Goal: Task Accomplishment & Management: Use online tool/utility

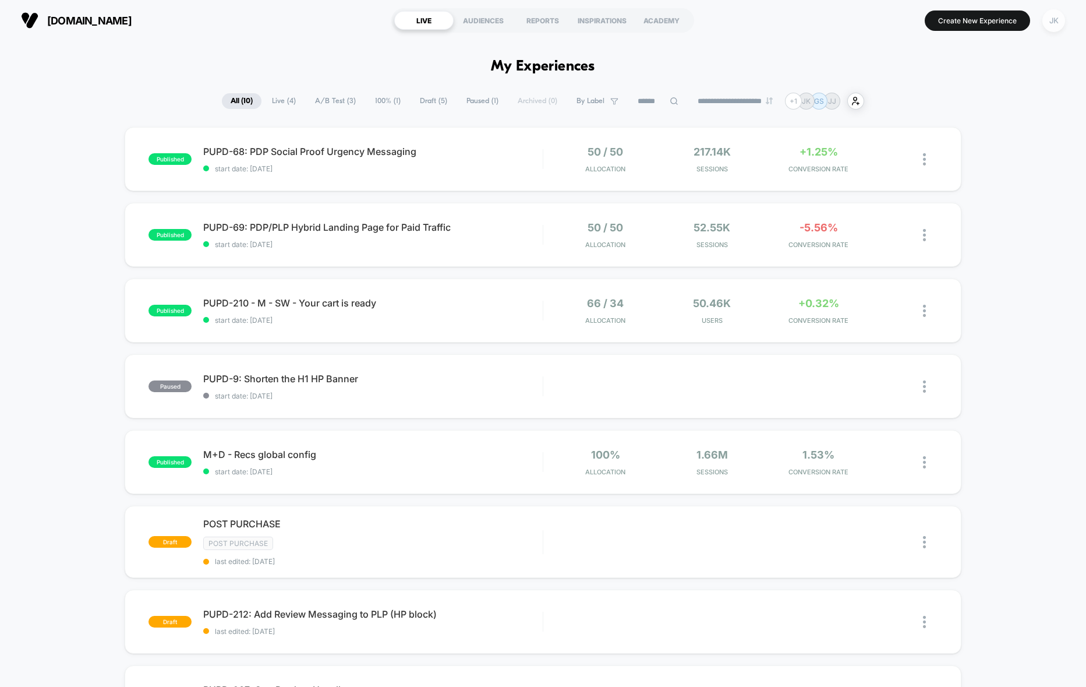
click at [1065, 23] on div "JK" at bounding box center [1053, 20] width 23 height 23
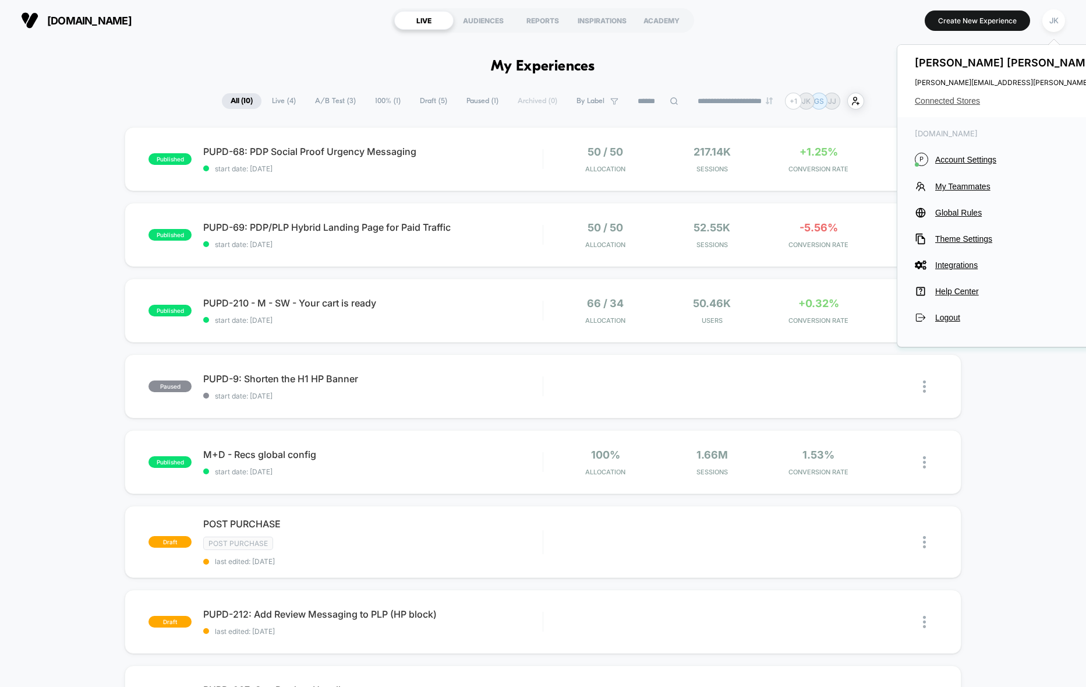
click at [966, 100] on span "Connected Stores" at bounding box center [1030, 100] width 231 height 9
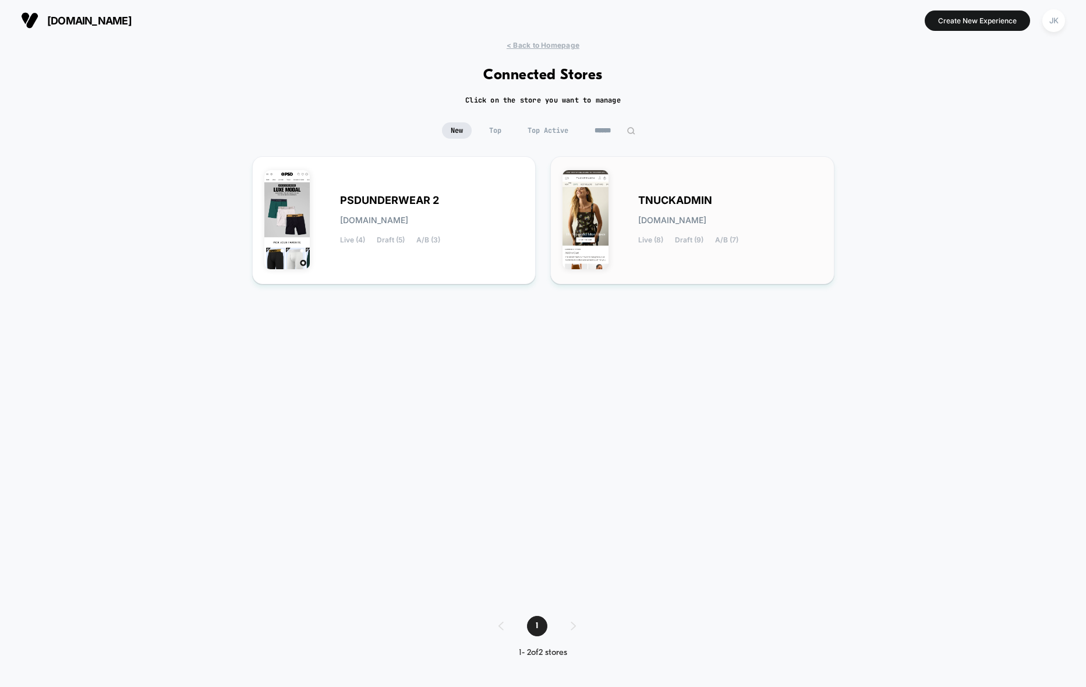
click at [704, 210] on div "TNUCKADMIN [DOMAIN_NAME] Live (8) Draft (9) A/B (7)" at bounding box center [730, 220] width 184 height 48
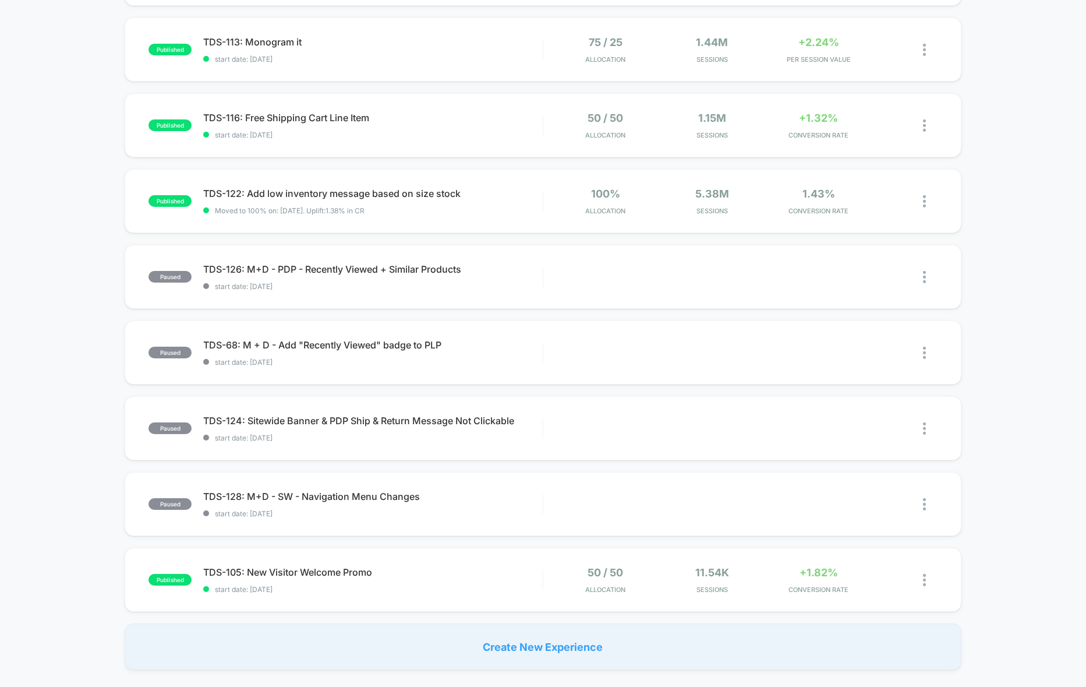
scroll to position [470, 0]
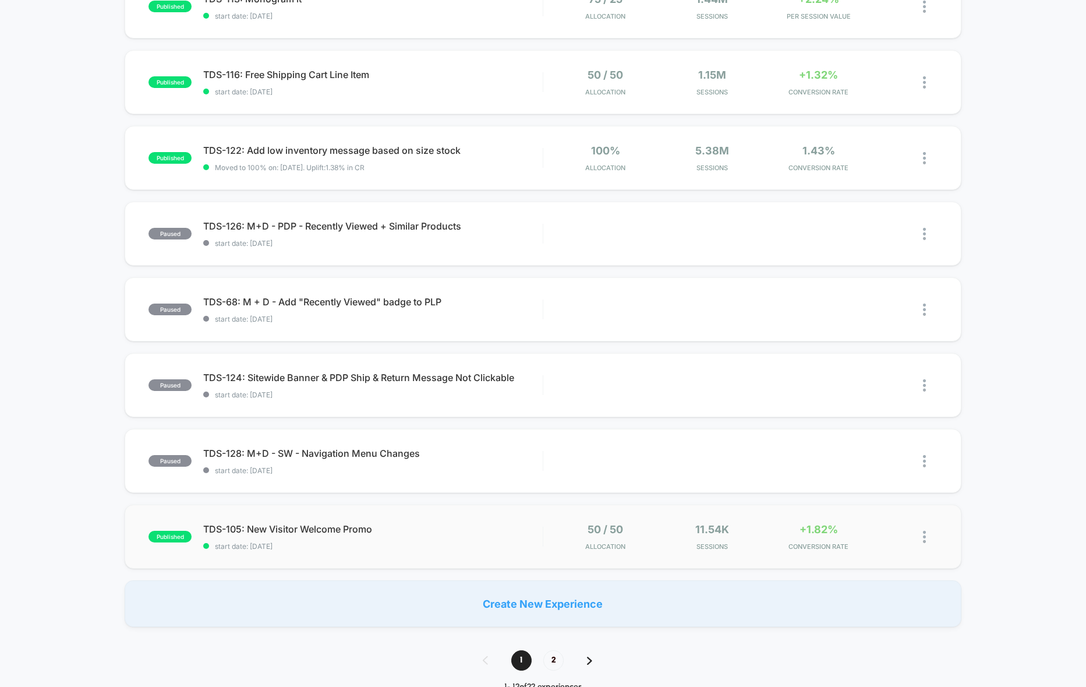
click at [485, 555] on div "published TDS-105: New Visitor Welcome Promo start date: [DATE] 50 / 50 Allocat…" at bounding box center [543, 536] width 836 height 64
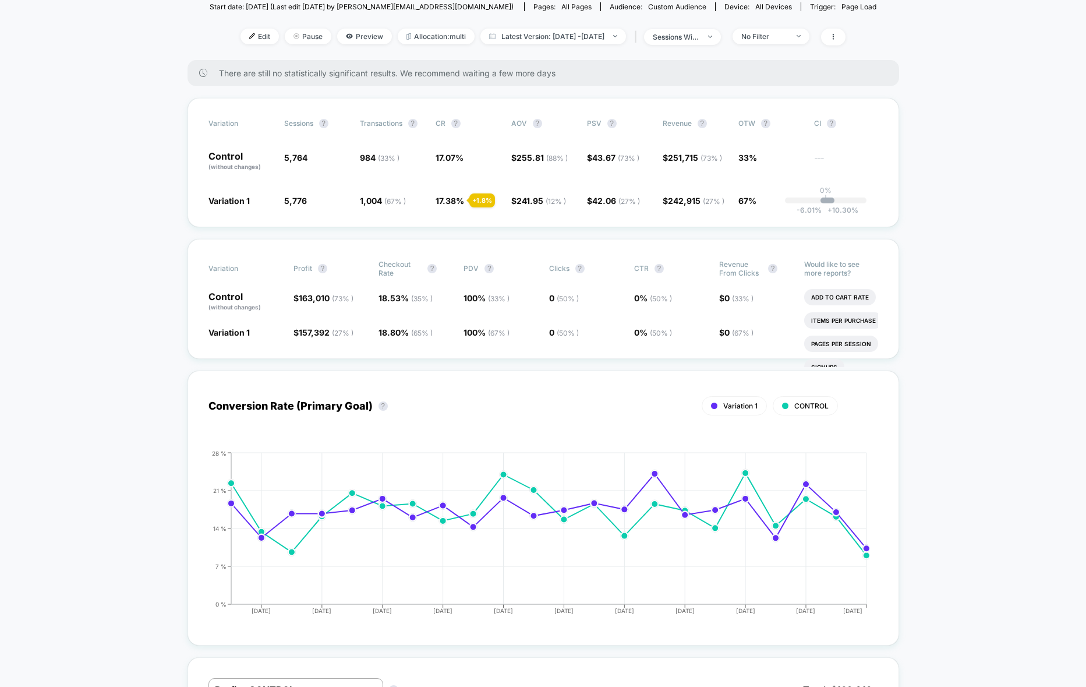
scroll to position [3, 0]
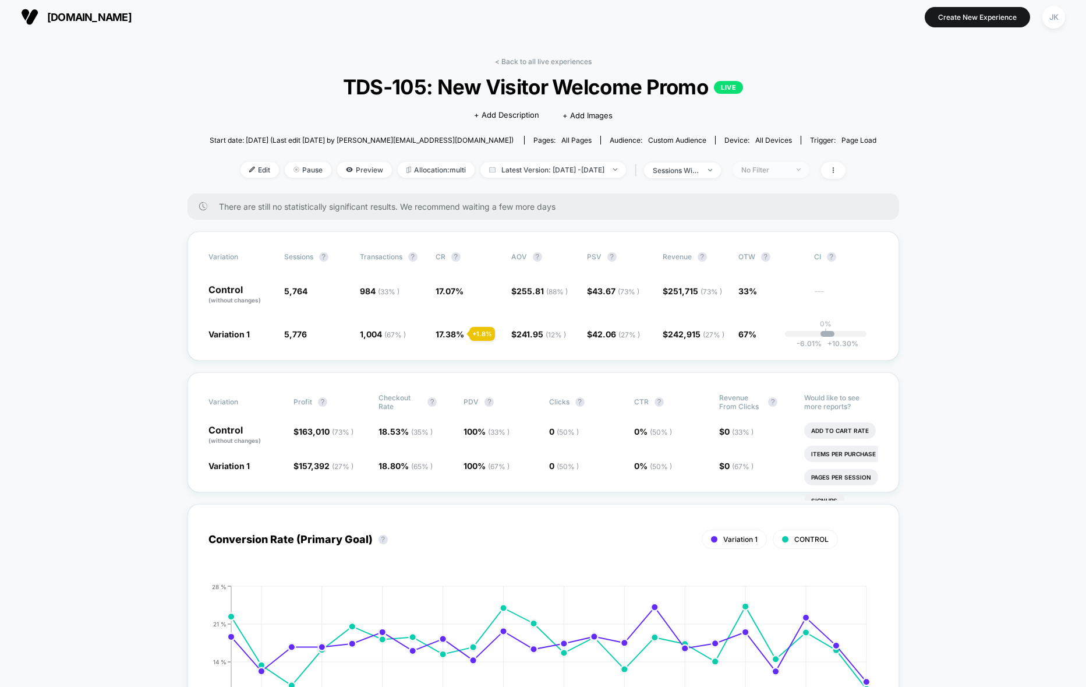
click at [781, 168] on div "No Filter" at bounding box center [764, 169] width 47 height 9
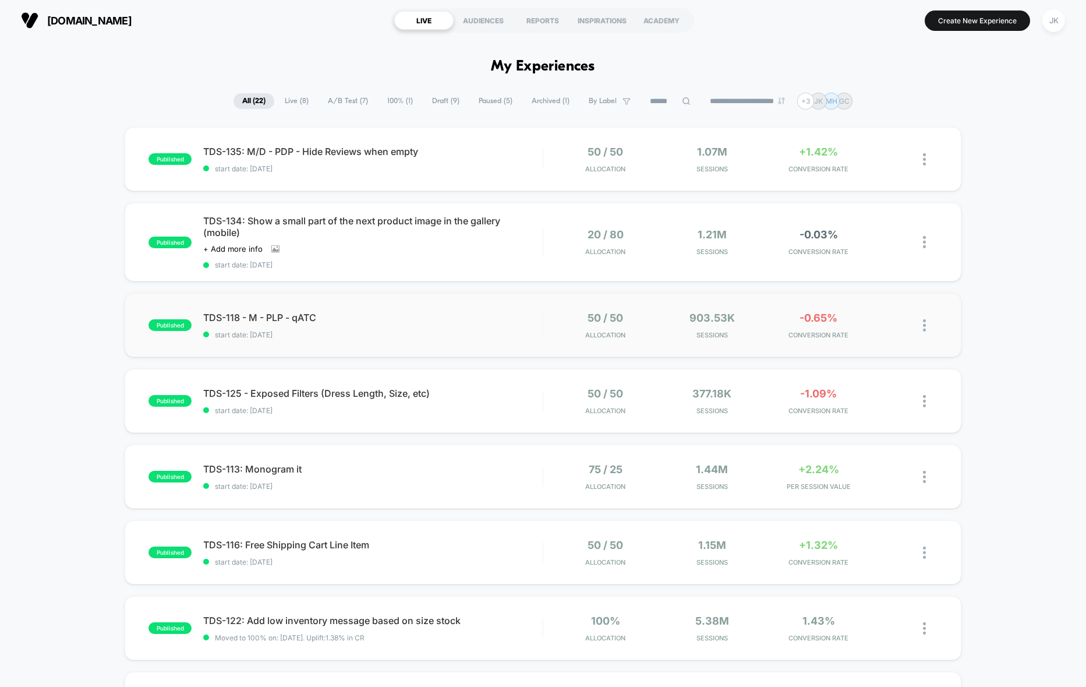
click at [486, 340] on div "published TDS-118 - M - PLP - qATC start date: [DATE] 50 / 50 Allocation 903.53…" at bounding box center [543, 325] width 836 height 64
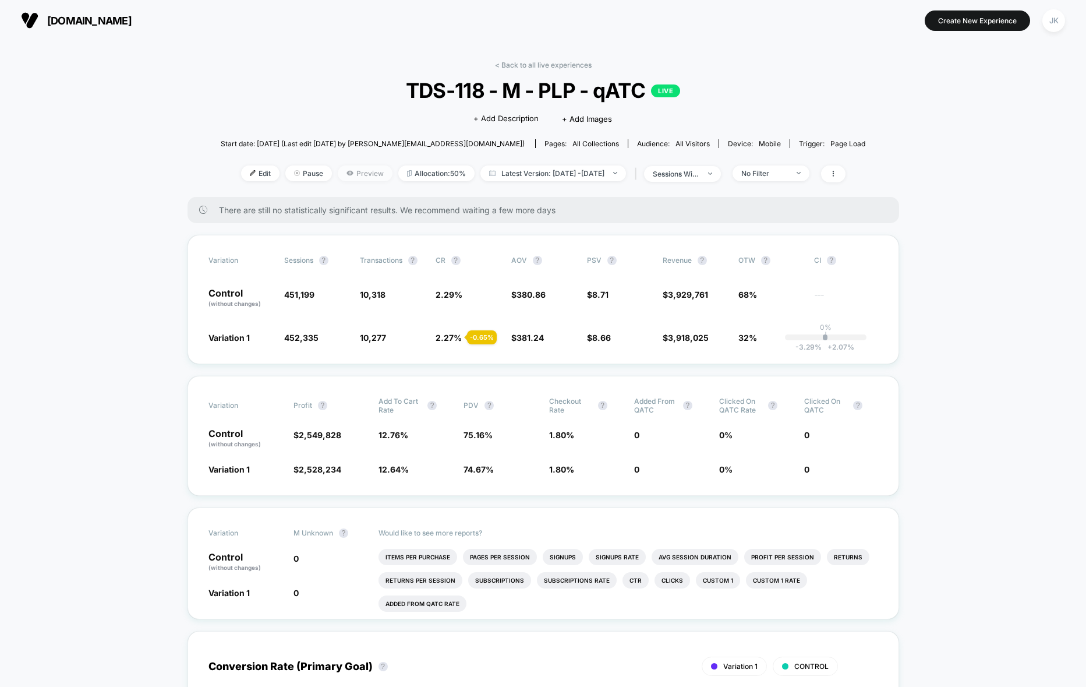
click at [356, 171] on span "Preview" at bounding box center [365, 173] width 55 height 16
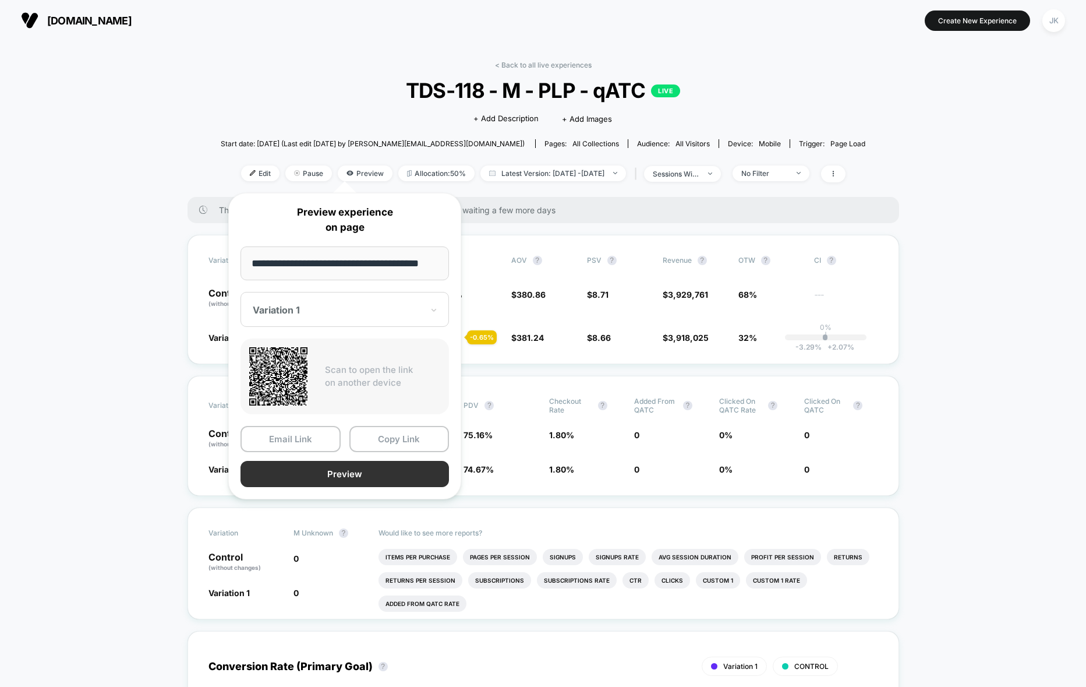
click at [375, 475] on button "Preview" at bounding box center [345, 474] width 208 height 26
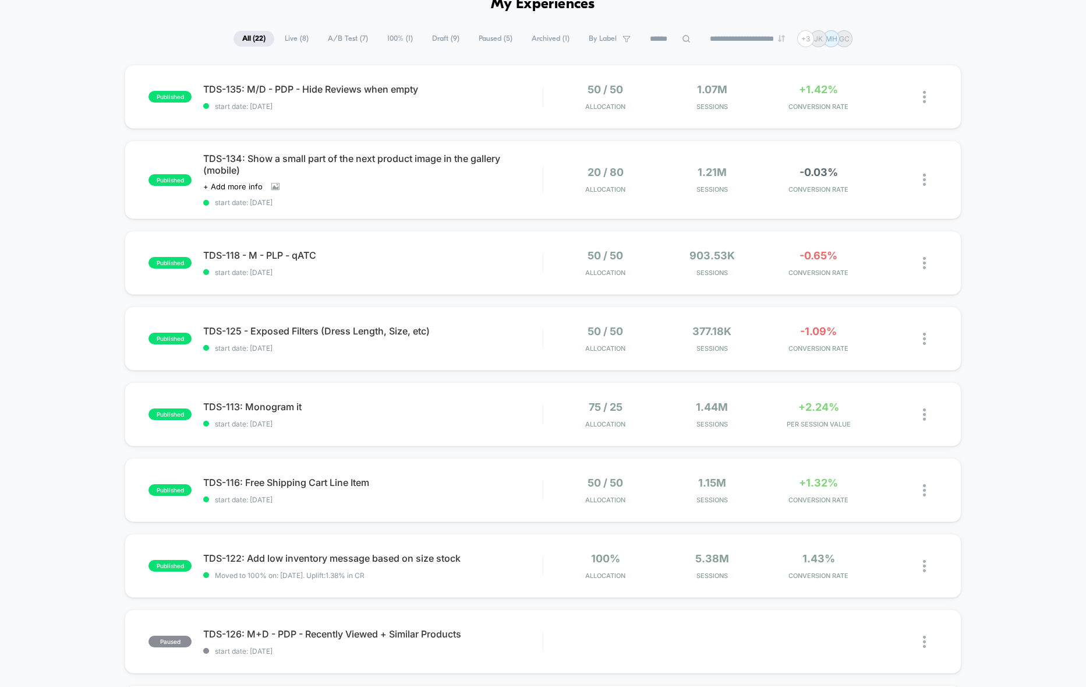
scroll to position [73, 0]
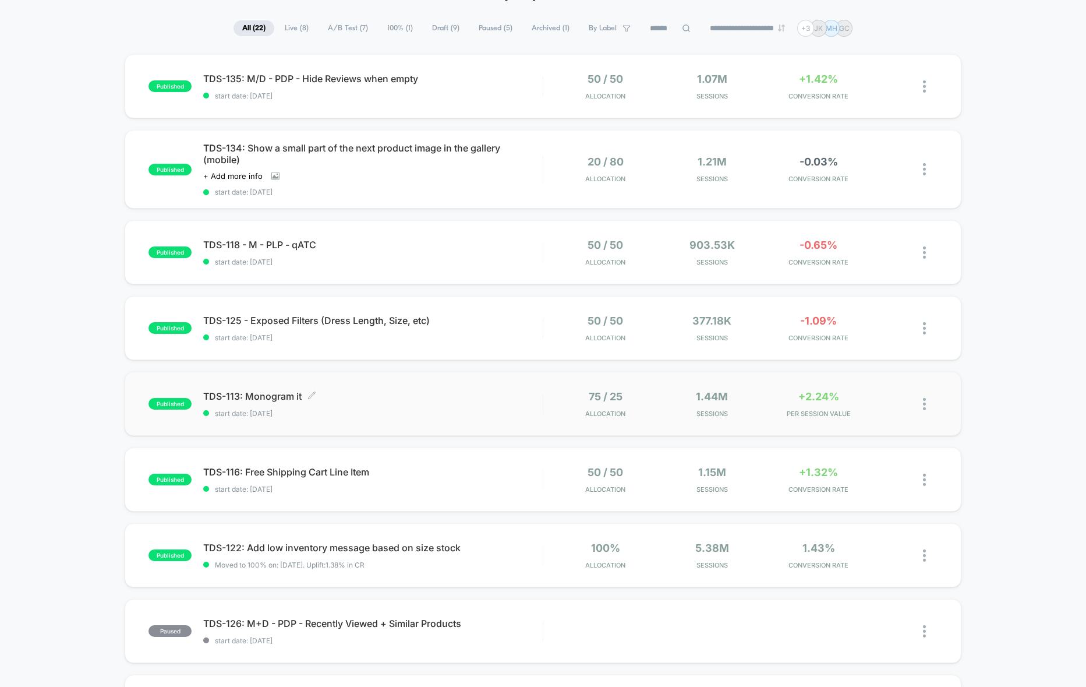
click at [472, 415] on span "start date: [DATE]" at bounding box center [372, 413] width 339 height 9
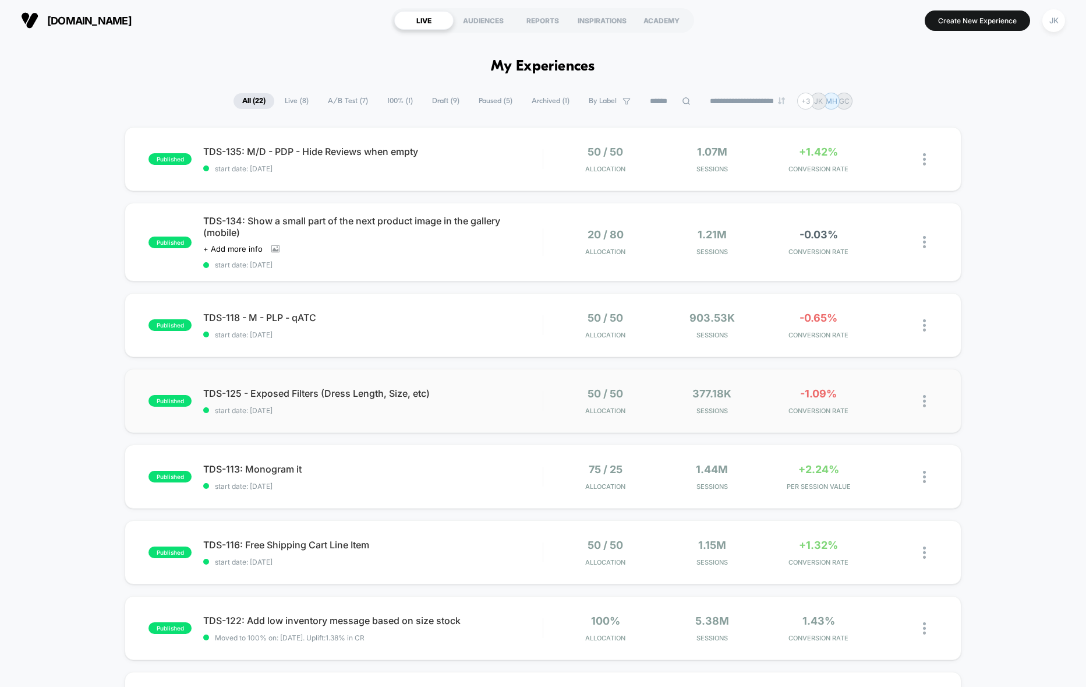
click at [486, 423] on div "published TDS-125 - Exposed Filters (Dress Length, Size, etc) start date: [DATE…" at bounding box center [543, 401] width 836 height 64
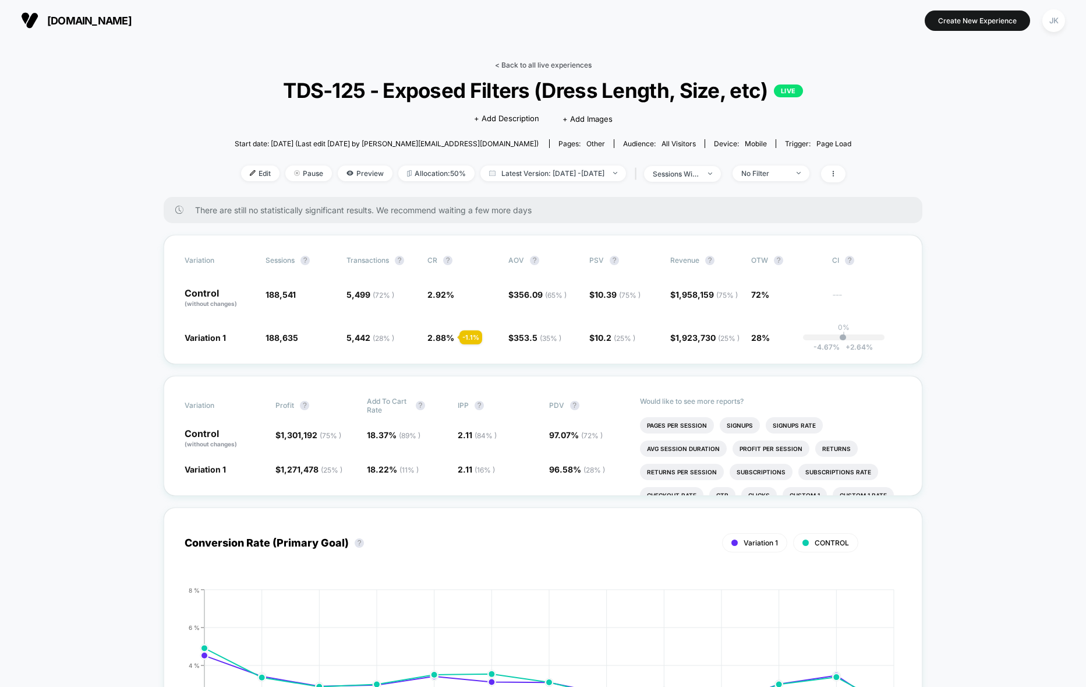
click at [546, 63] on link "< Back to all live experiences" at bounding box center [543, 65] width 97 height 9
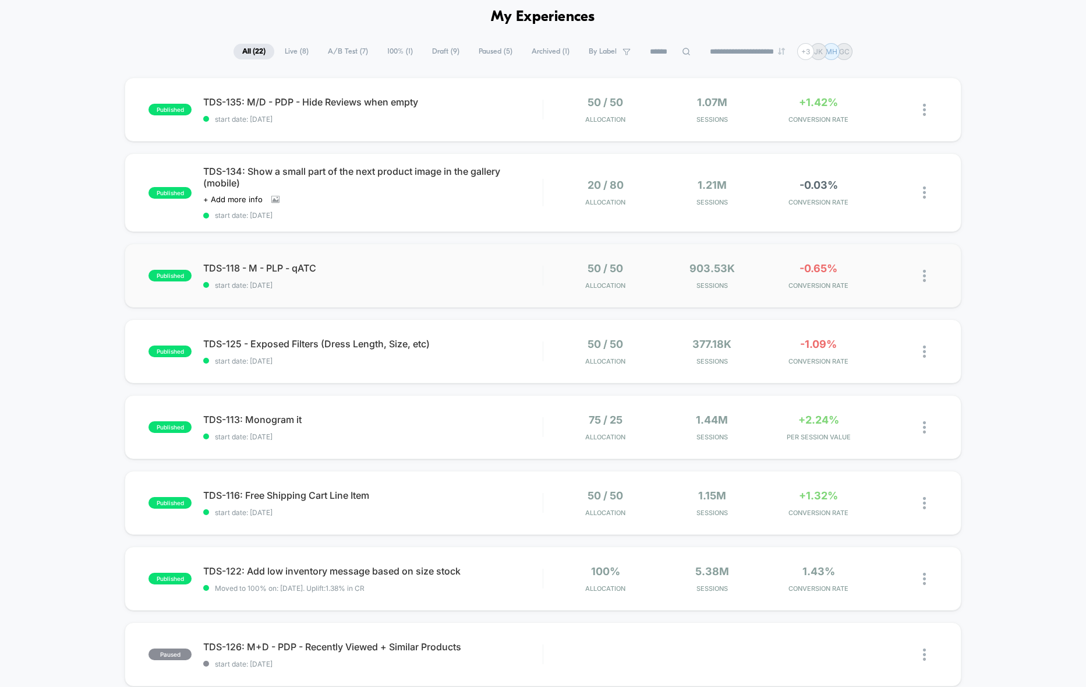
scroll to position [60, 0]
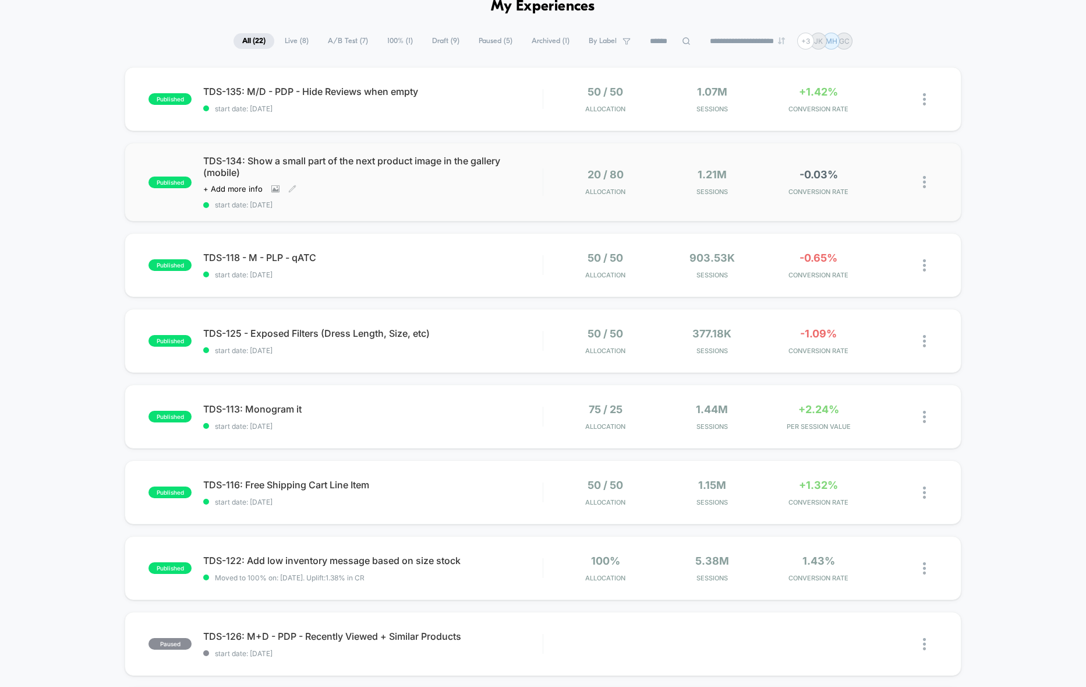
click at [444, 190] on div "TDS-134: Show a small part of the next product image in the gallery (mobile) Cl…" at bounding box center [372, 182] width 339 height 54
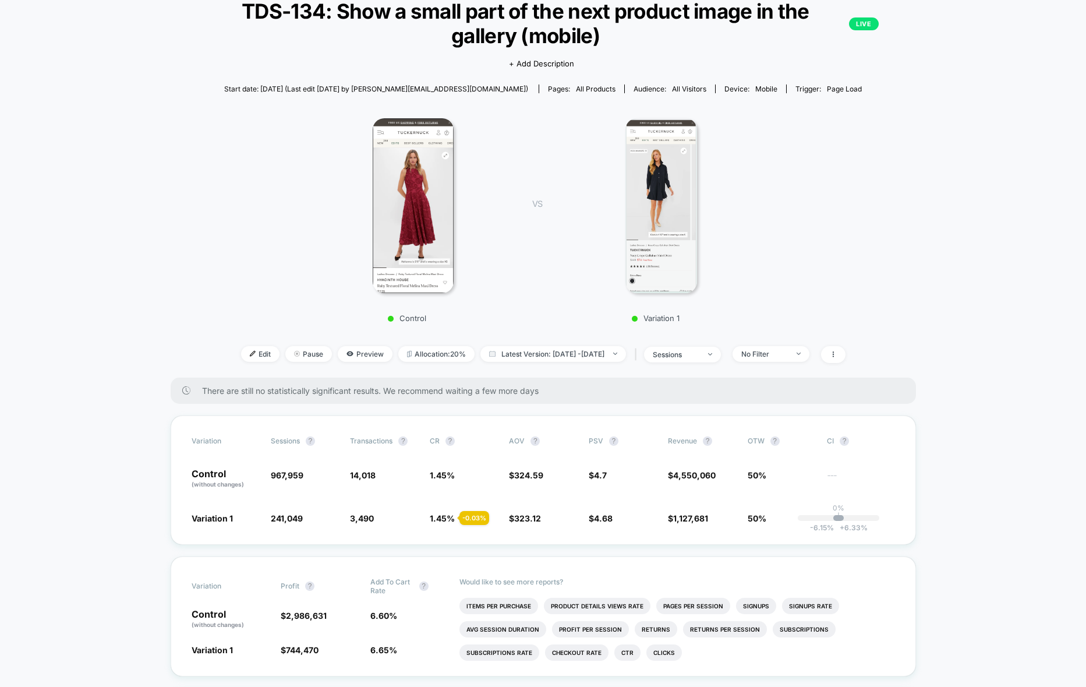
scroll to position [80, 0]
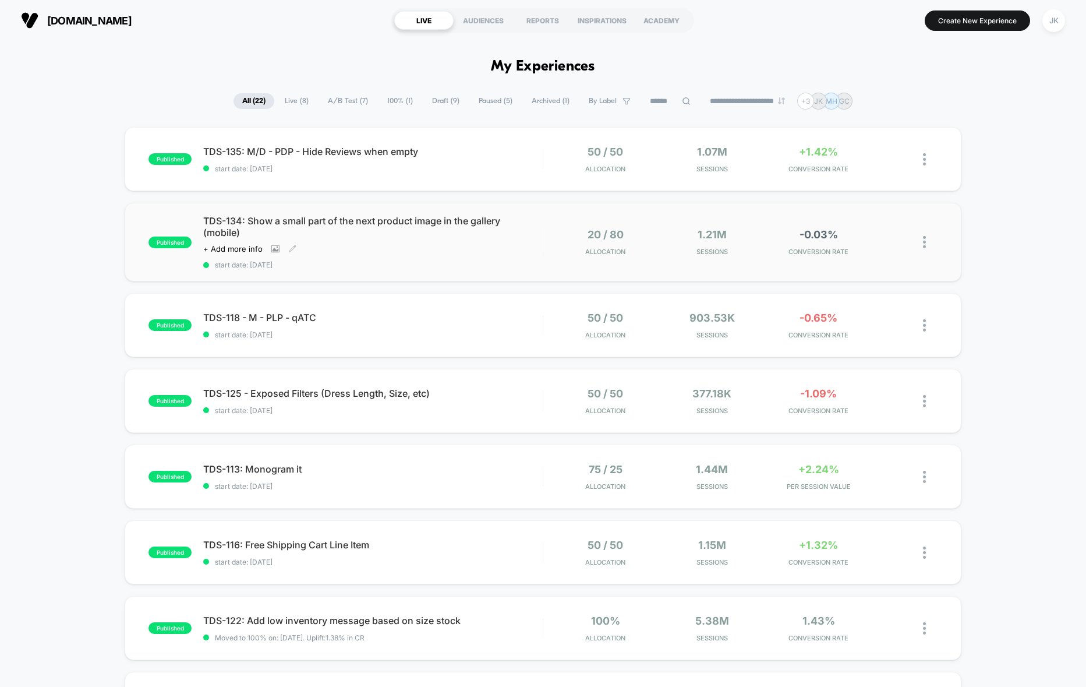
click at [445, 256] on div "TDS-134: Show a small part of the next product image in the gallery (mobile) Cl…" at bounding box center [372, 242] width 339 height 54
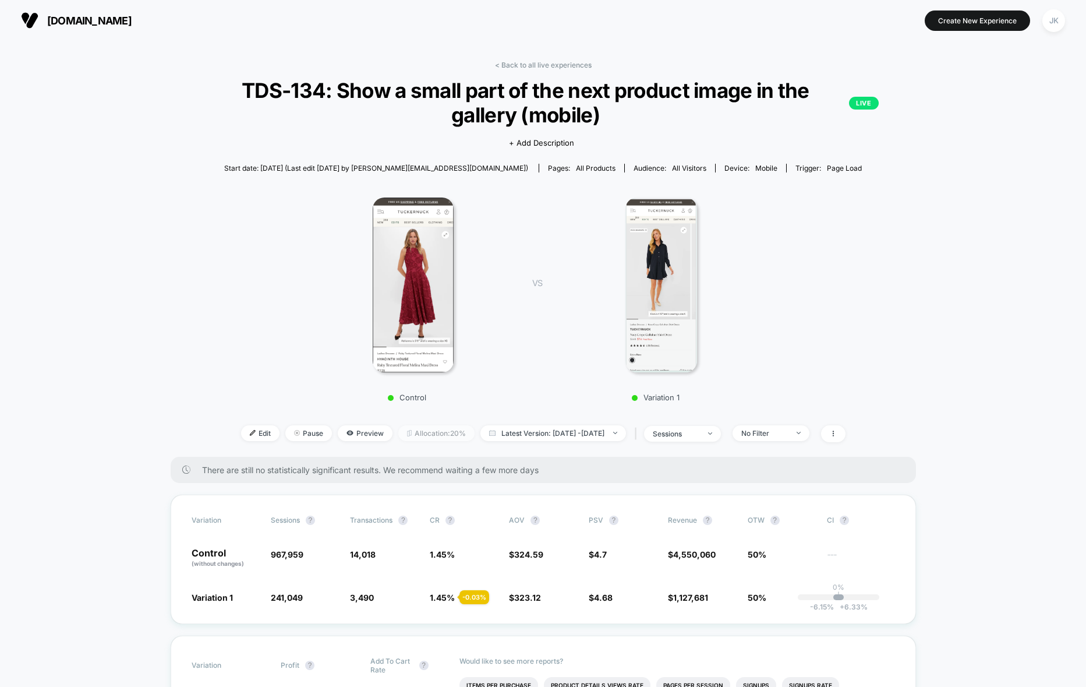
click at [402, 437] on span "Allocation: 20%" at bounding box center [436, 433] width 76 height 16
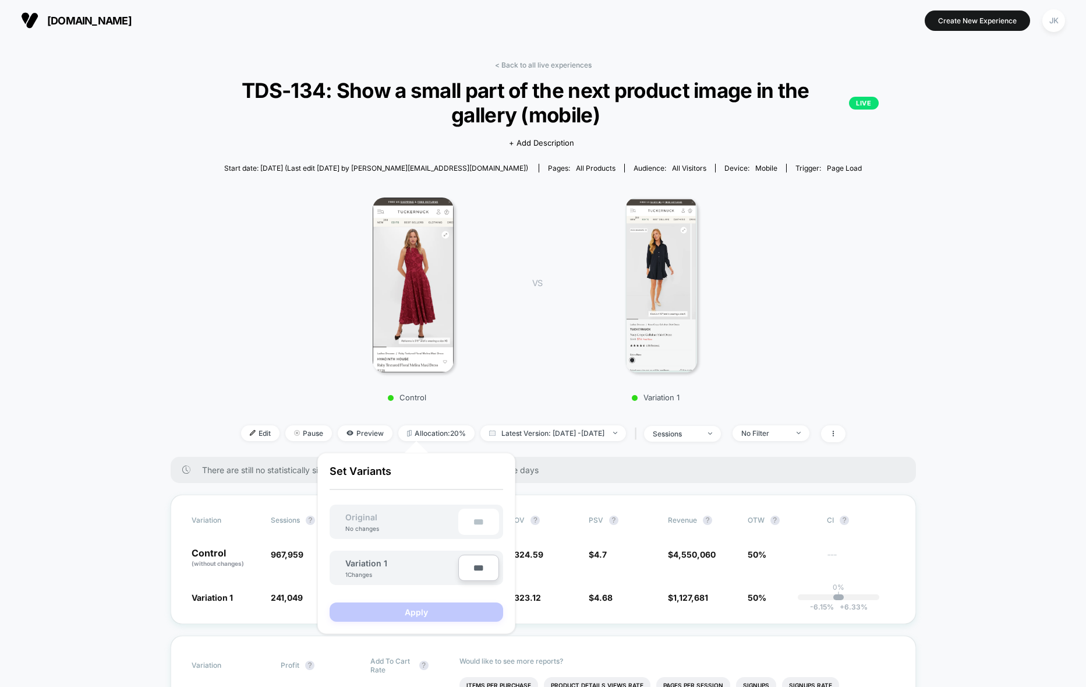
click at [474, 570] on input "***" at bounding box center [478, 567] width 41 height 26
click at [473, 567] on input "***" at bounding box center [478, 567] width 41 height 26
type input "****"
type input "**"
type input "***"
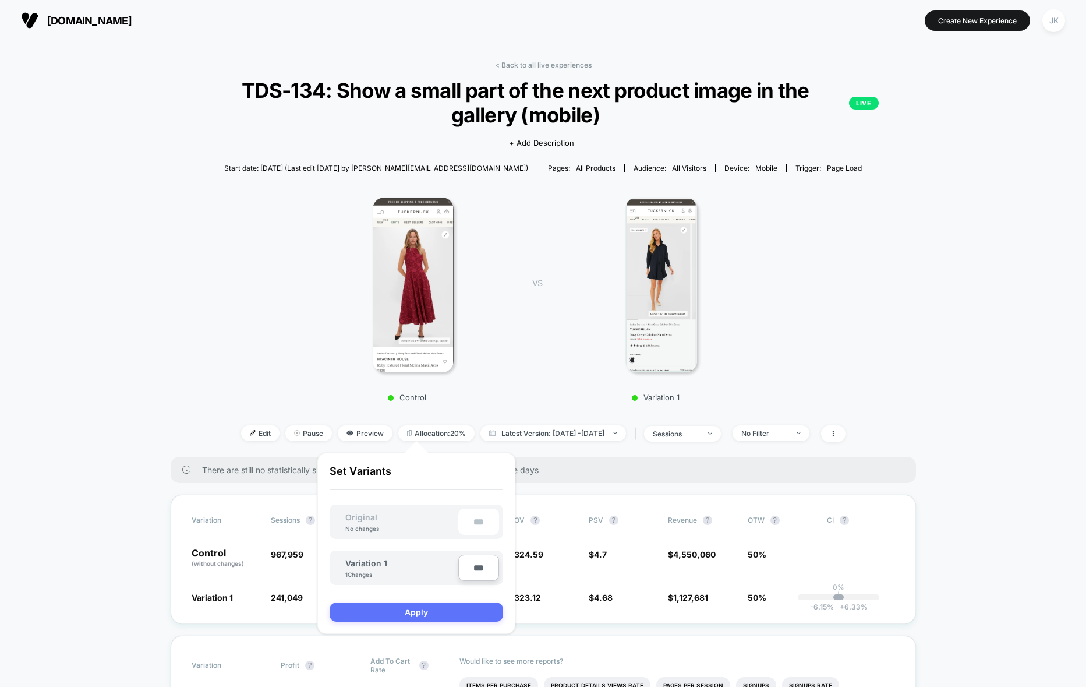
type input "***"
click at [437, 608] on button "Apply" at bounding box center [417, 611] width 174 height 19
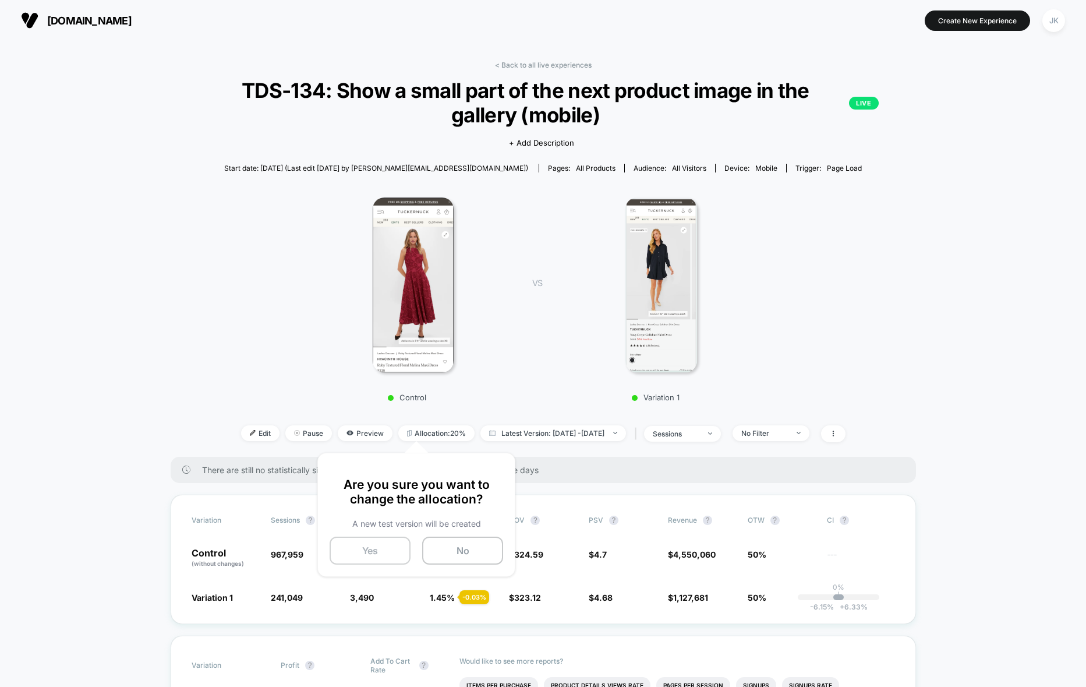
click at [379, 552] on button "Yes" at bounding box center [370, 550] width 81 height 28
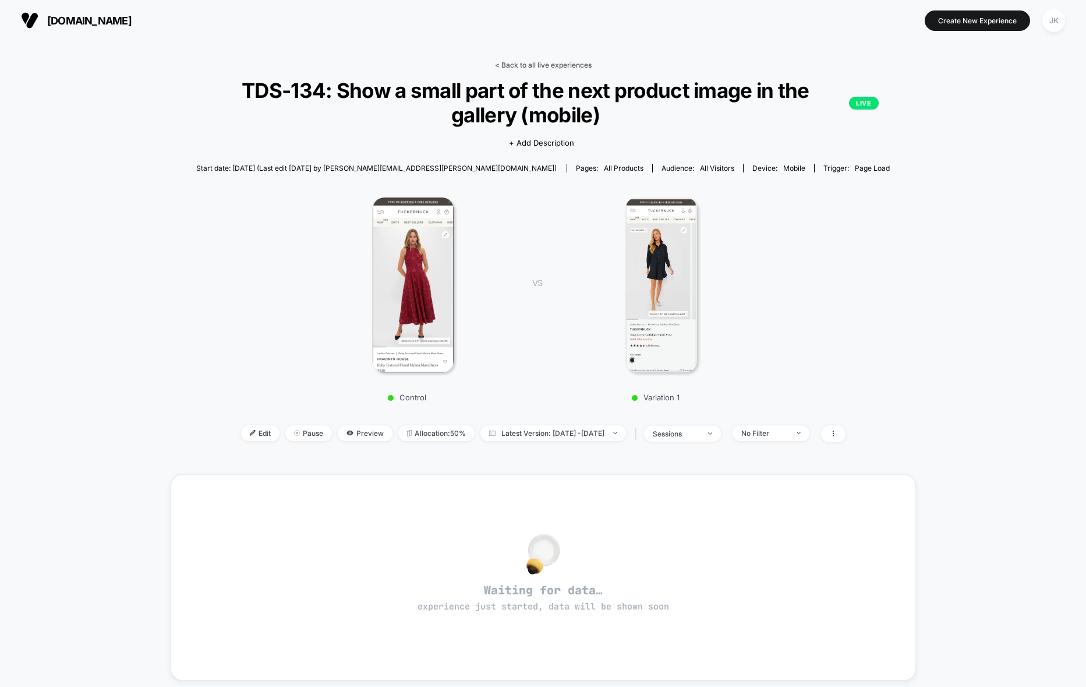
click at [535, 65] on link "< Back to all live experiences" at bounding box center [543, 65] width 97 height 9
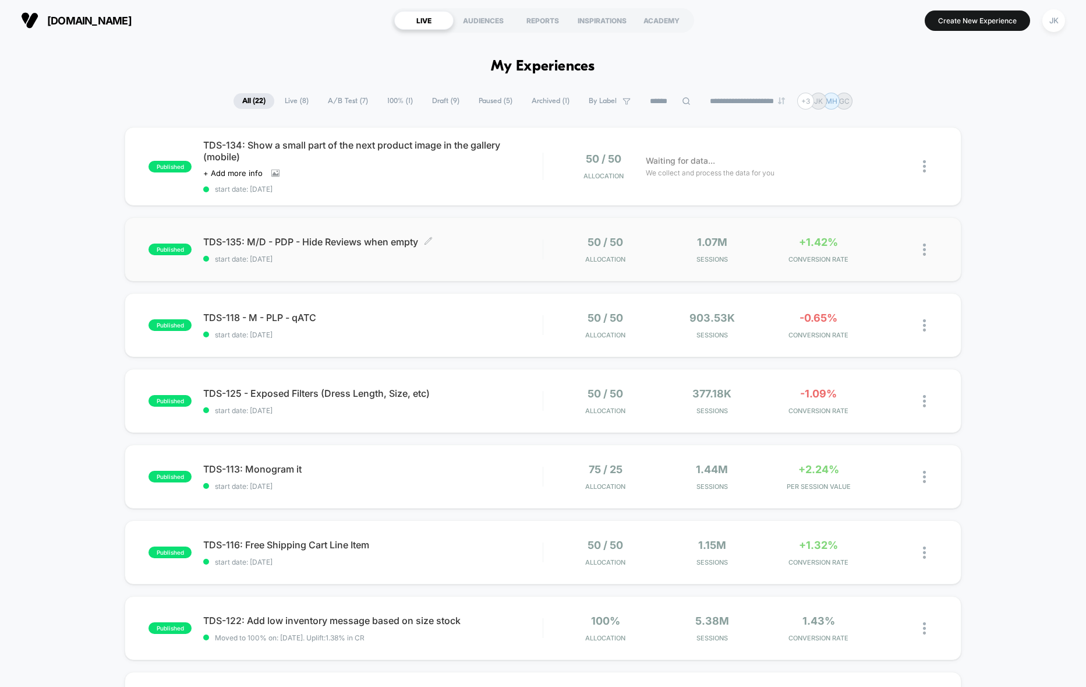
click at [433, 262] on span "start date: [DATE]" at bounding box center [372, 258] width 339 height 9
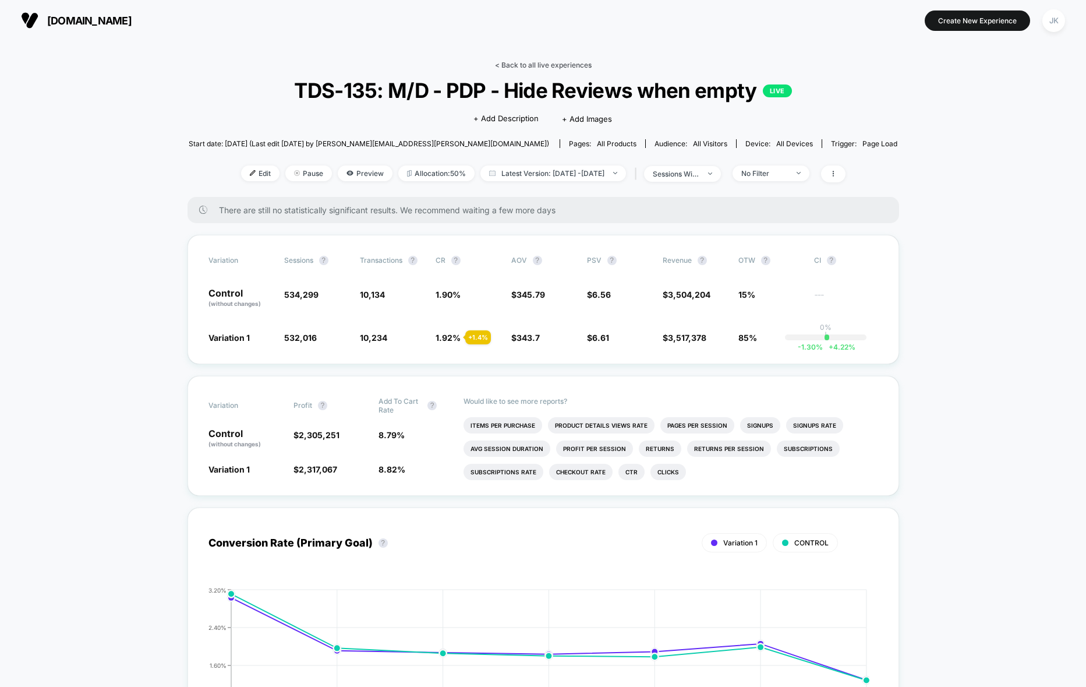
click at [551, 61] on link "< Back to all live experiences" at bounding box center [543, 65] width 97 height 9
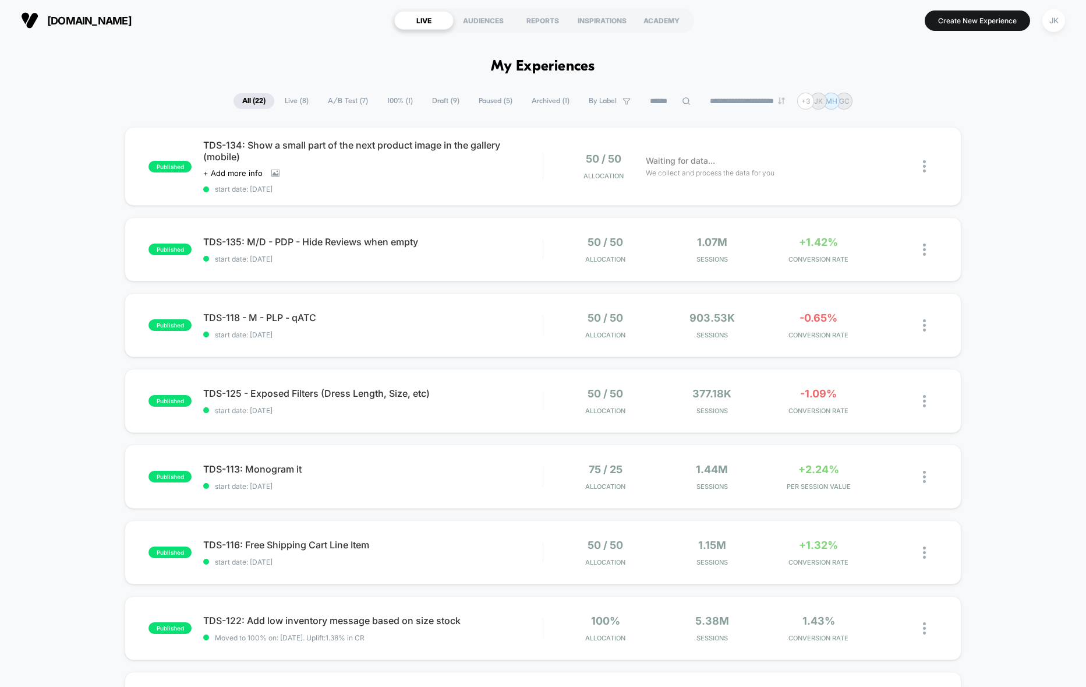
click at [682, 105] on icon at bounding box center [686, 101] width 9 height 9
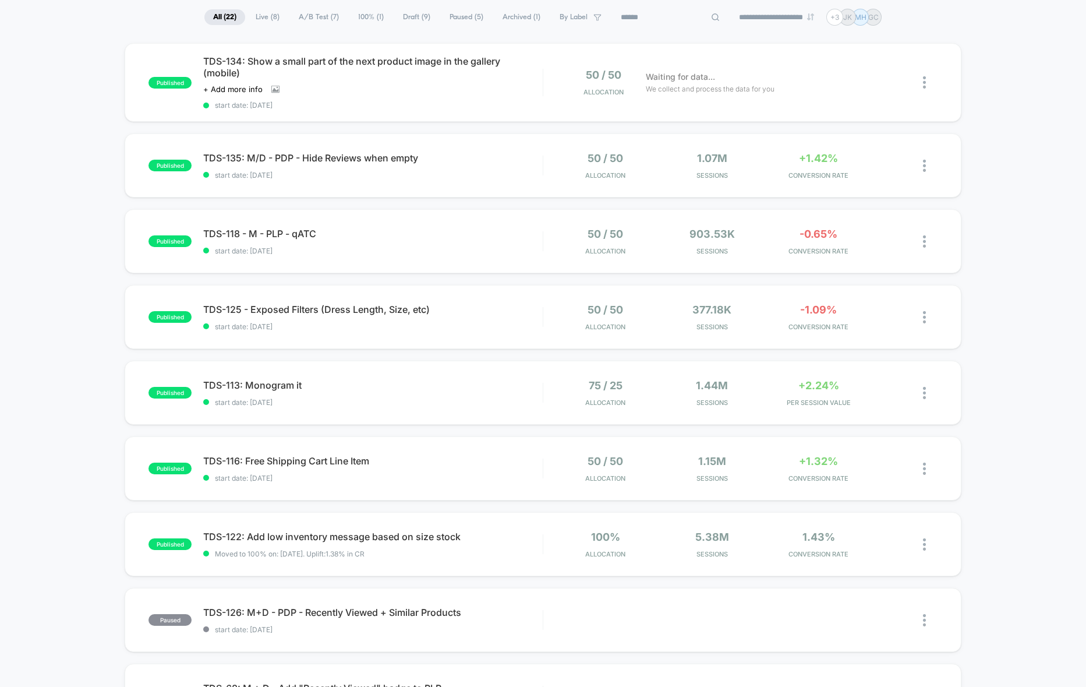
scroll to position [98, 0]
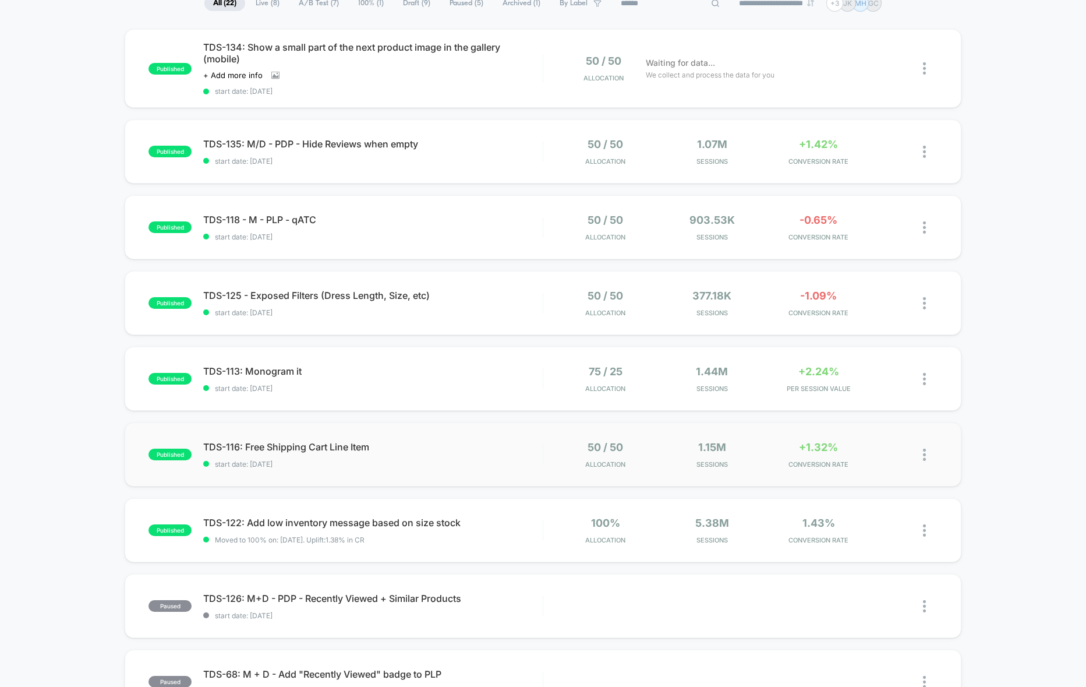
click at [448, 440] on div "published TDS-116: Free Shipping Cart Line Item start date: [DATE] 50 / 50 Allo…" at bounding box center [543, 454] width 836 height 64
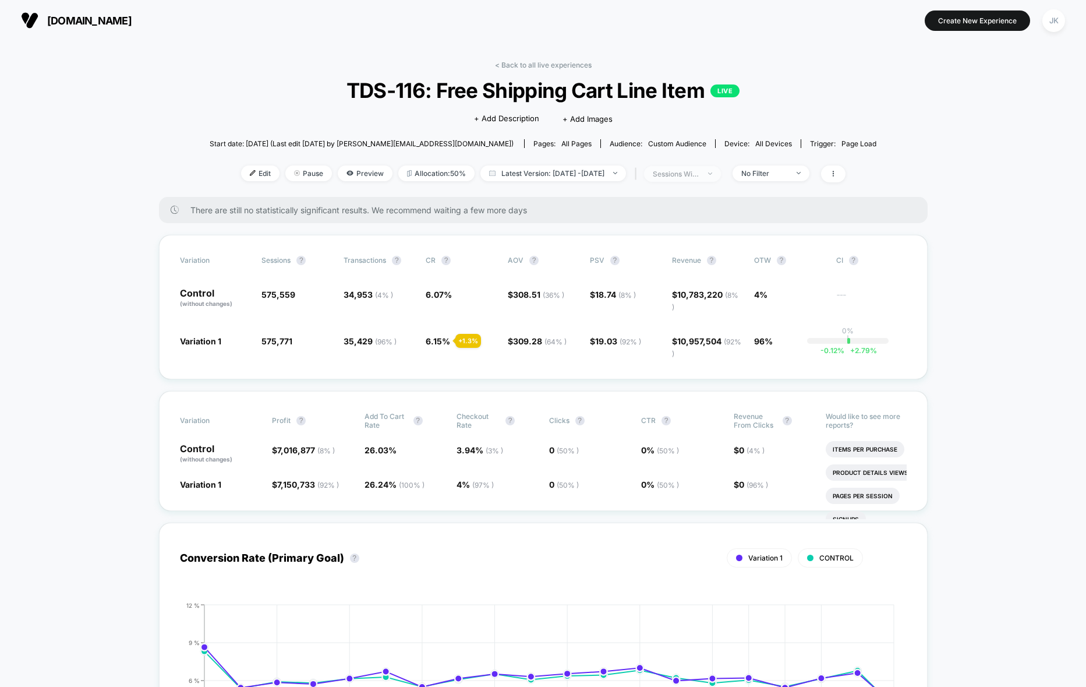
click at [699, 171] on div "sessions with impression" at bounding box center [676, 173] width 47 height 9
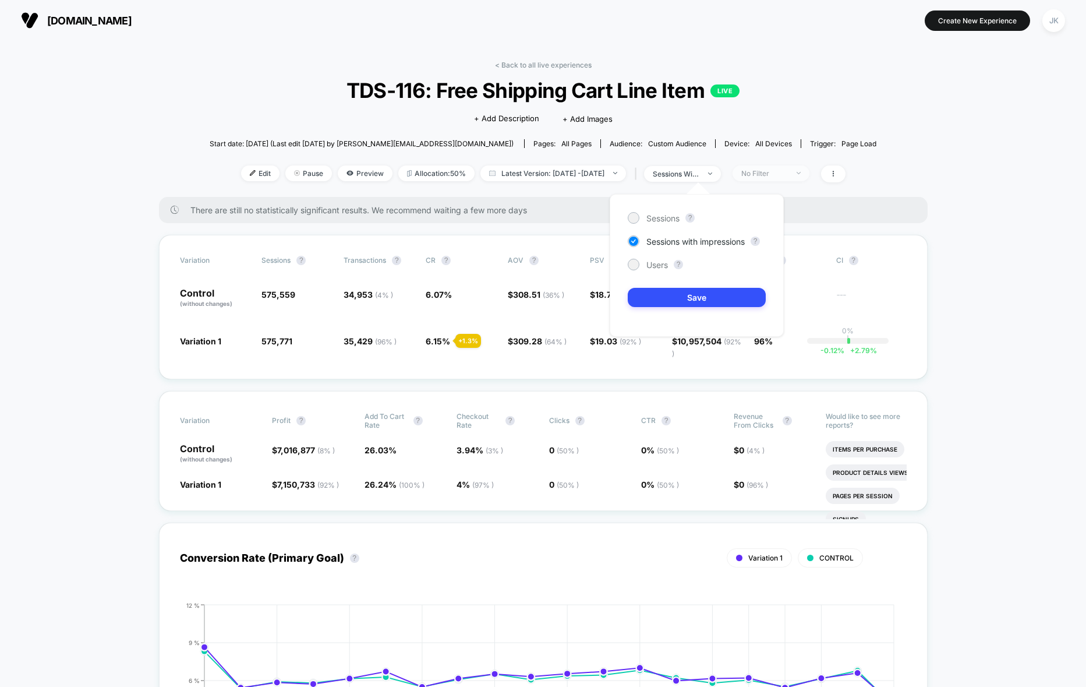
click at [788, 172] on div "No Filter" at bounding box center [764, 173] width 47 height 9
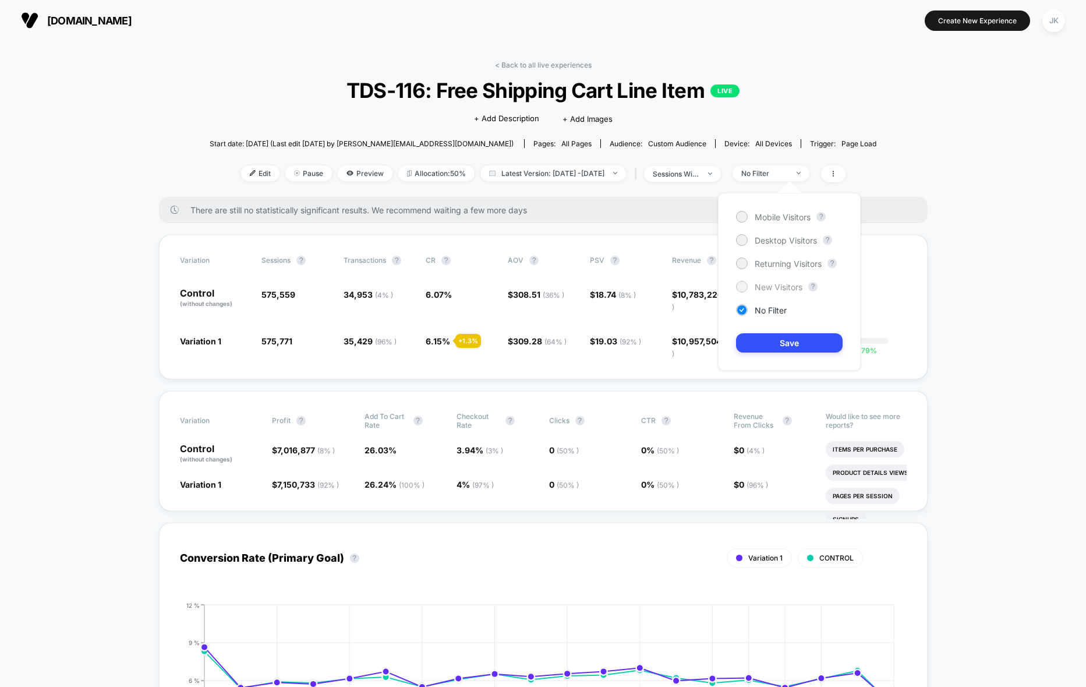
click at [785, 289] on span "New Visitors" at bounding box center [779, 287] width 48 height 10
click at [787, 345] on button "Save" at bounding box center [789, 342] width 107 height 19
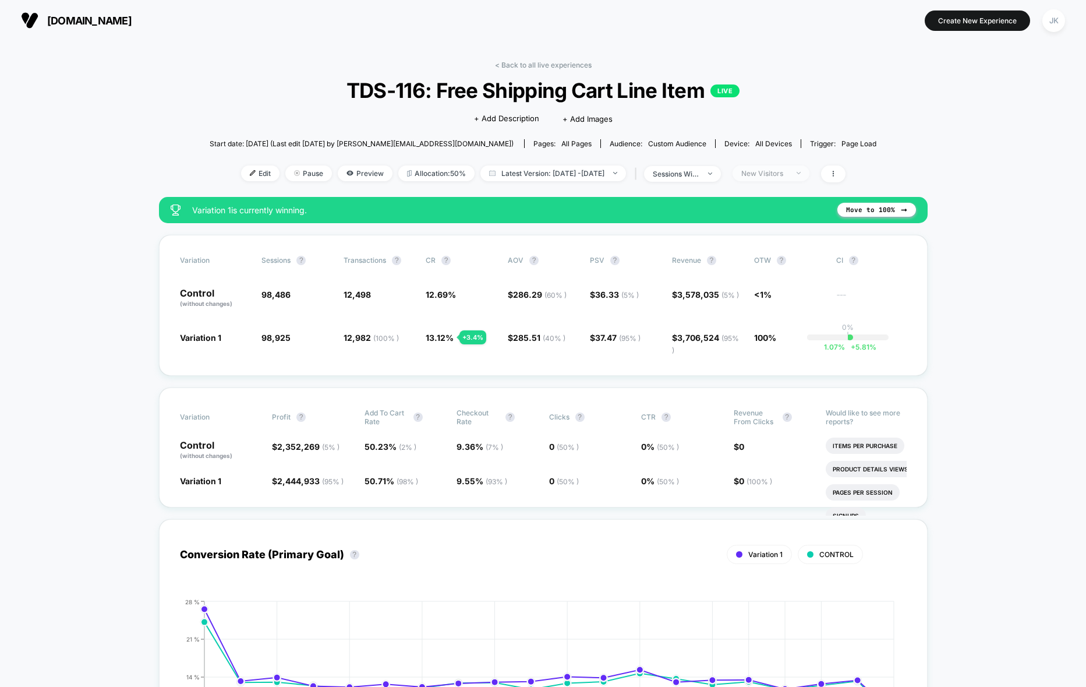
click at [779, 173] on div "New Visitors" at bounding box center [764, 173] width 47 height 9
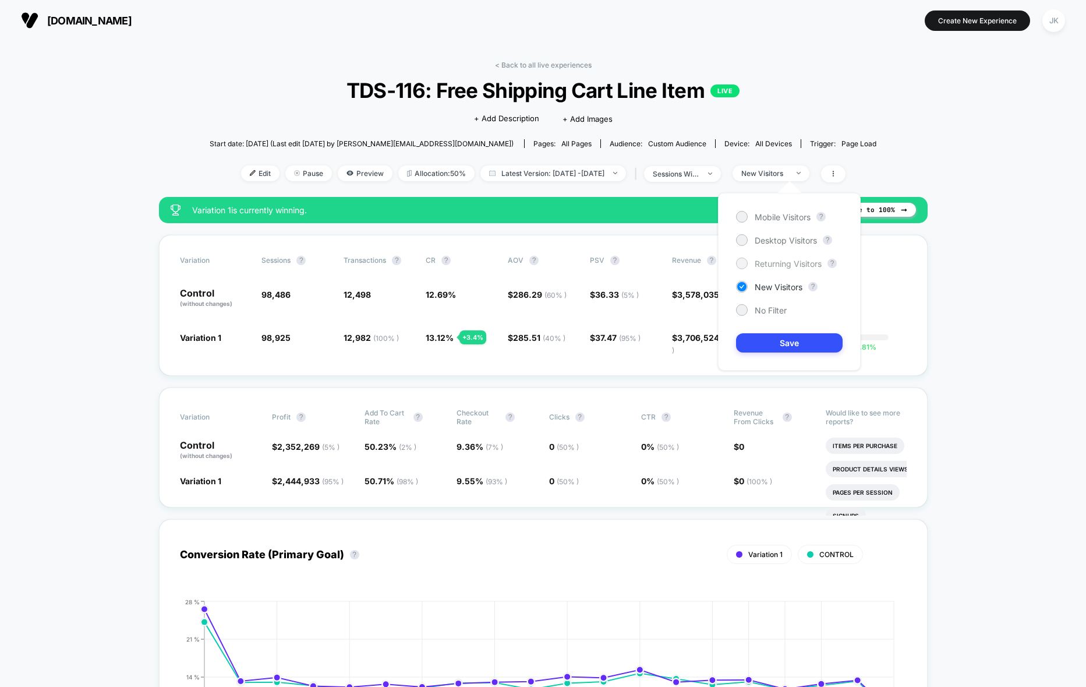
click at [772, 263] on span "Returning Visitors" at bounding box center [788, 264] width 67 height 10
click at [791, 345] on button "Save" at bounding box center [789, 342] width 107 height 19
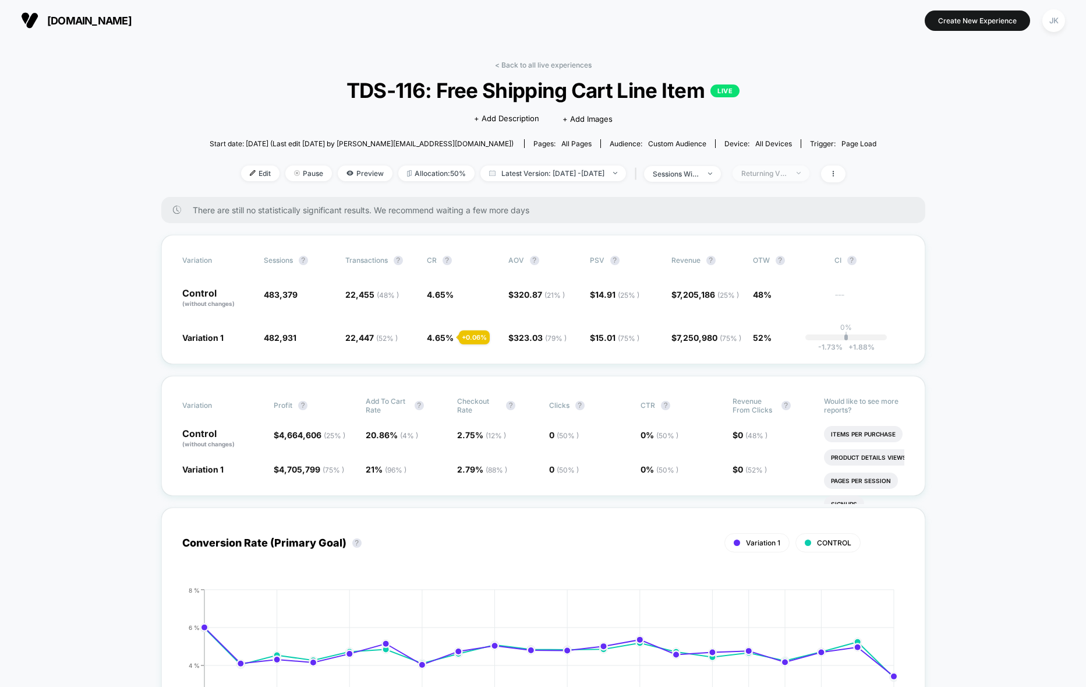
click at [788, 173] on div "Returning Visitors" at bounding box center [764, 173] width 47 height 9
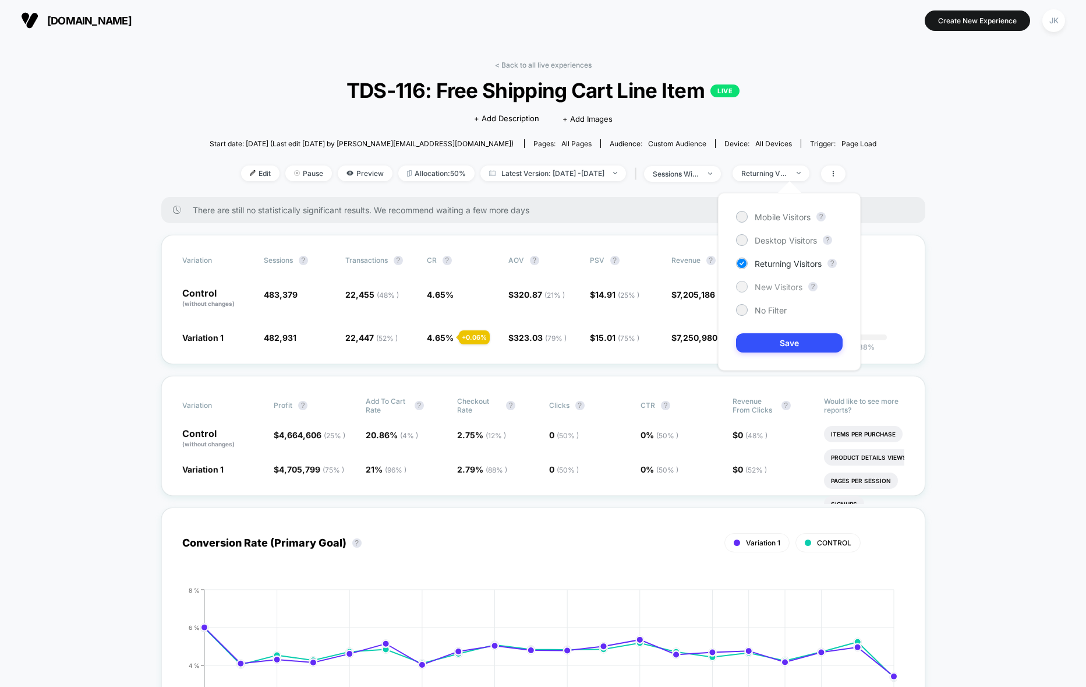
click at [769, 285] on span "New Visitors" at bounding box center [779, 287] width 48 height 10
click at [783, 341] on button "Save" at bounding box center [789, 342] width 107 height 19
